Goal: Navigation & Orientation: Find specific page/section

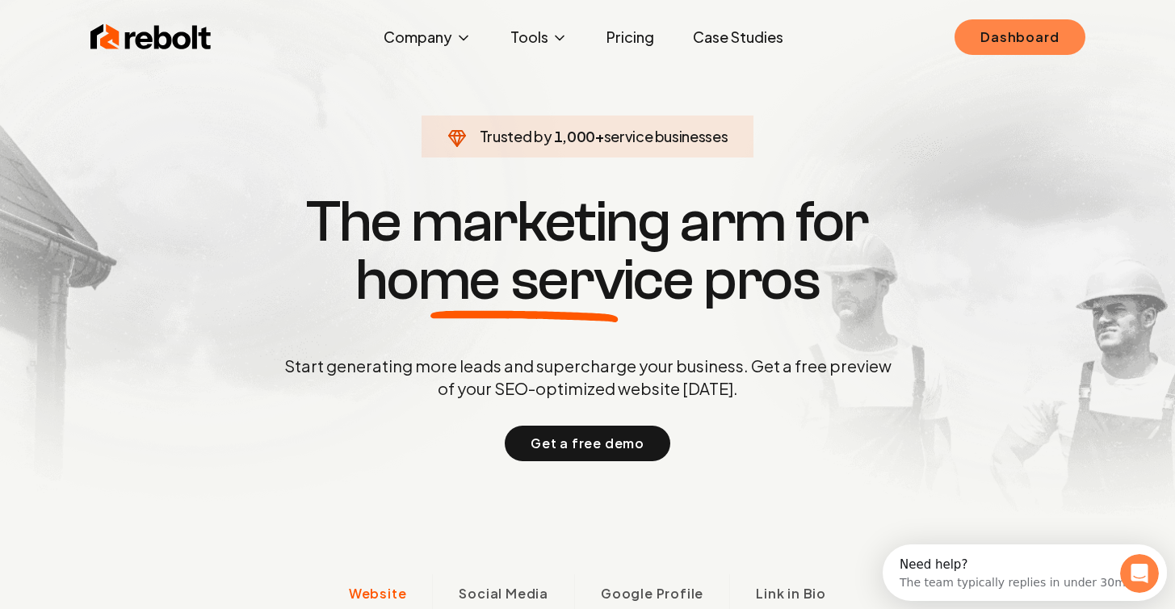
click at [1001, 44] on link "Dashboard" at bounding box center [1020, 37] width 130 height 36
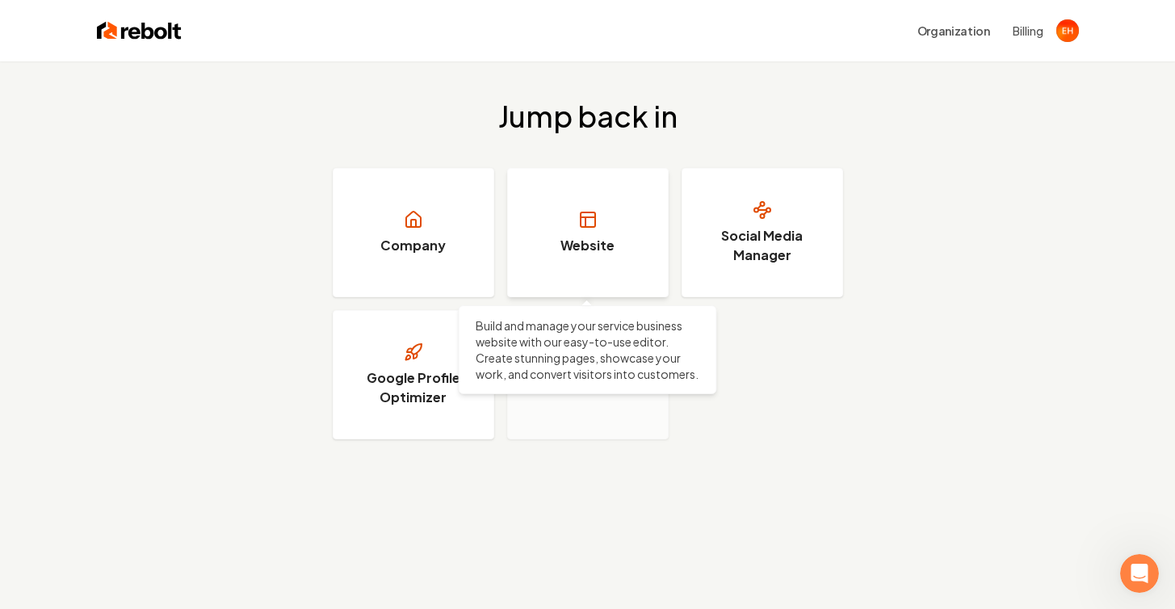
click at [587, 227] on rect at bounding box center [588, 219] width 15 height 15
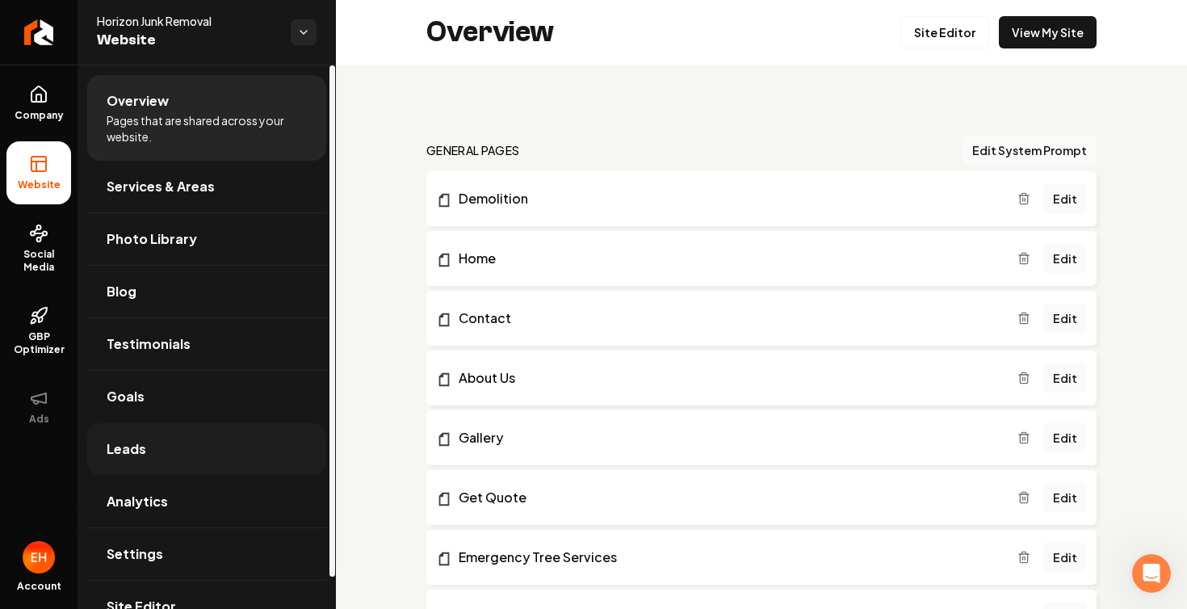
click at [153, 442] on link "Leads" at bounding box center [206, 449] width 239 height 52
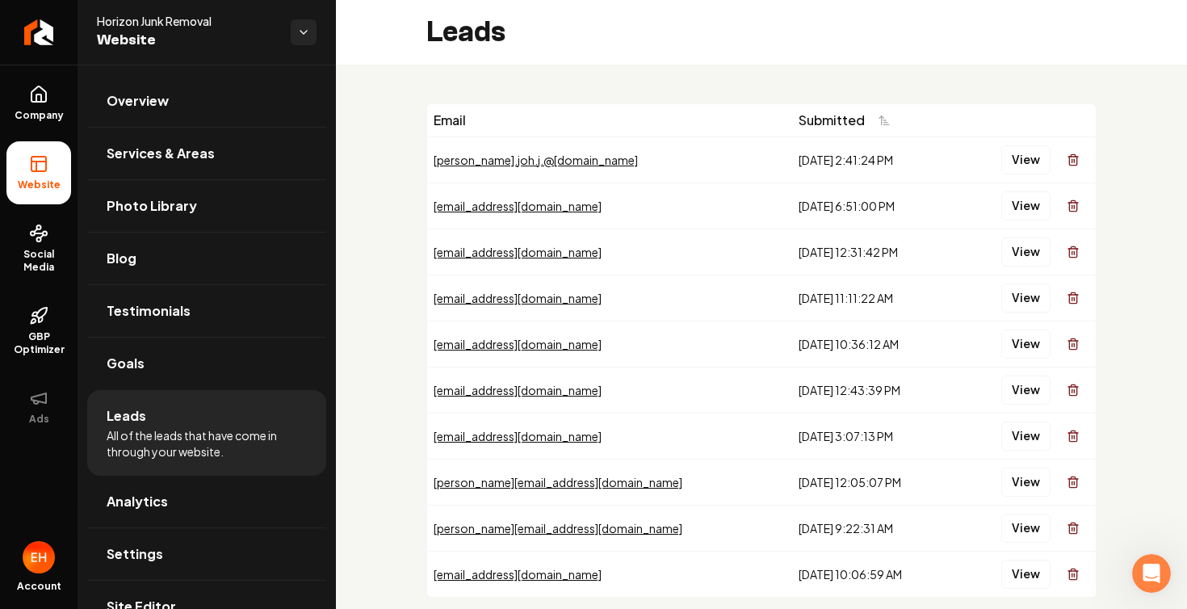
scroll to position [82, 0]
